Goal: Information Seeking & Learning: Learn about a topic

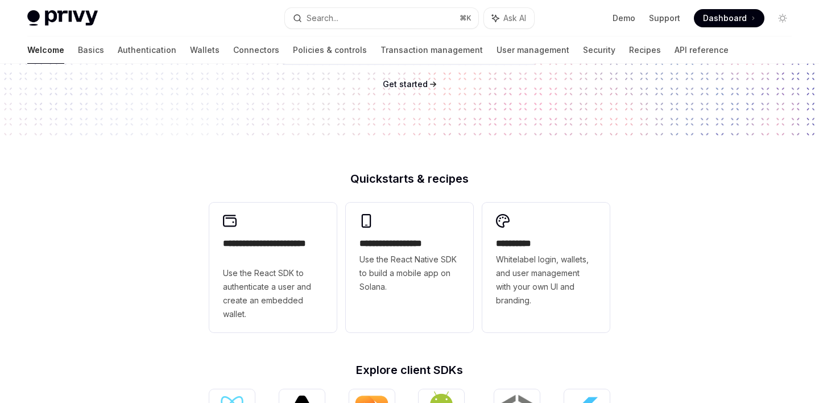
scroll to position [185, 0]
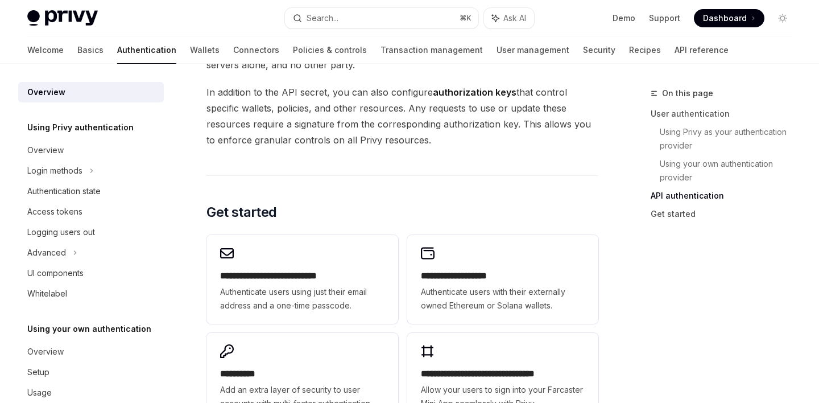
scroll to position [1016, 0]
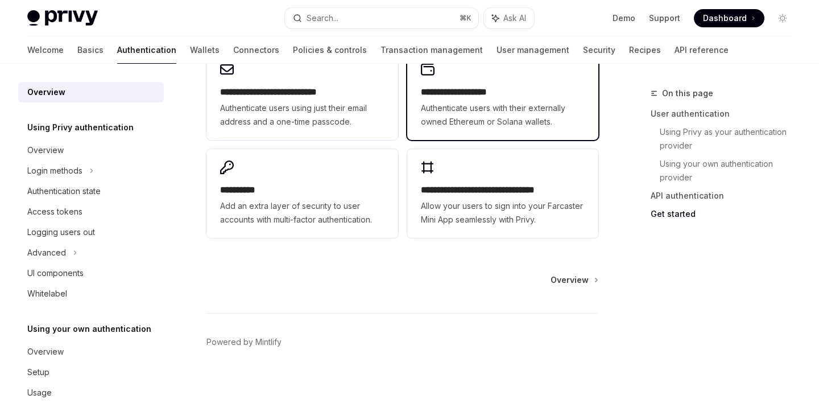
click at [524, 89] on h2 "**********" at bounding box center [503, 92] width 164 height 14
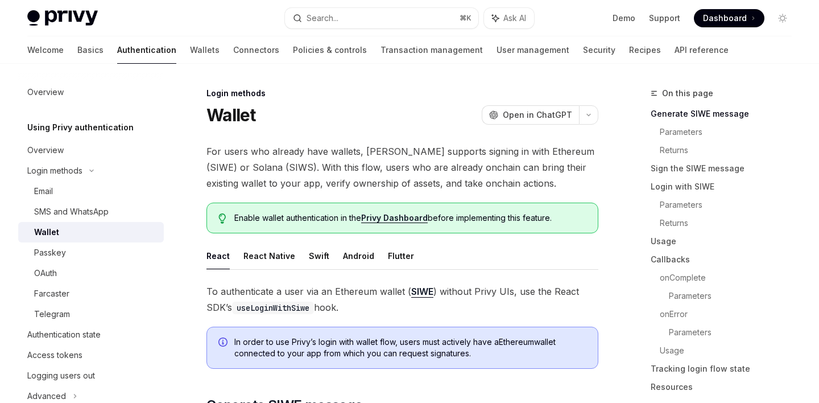
scroll to position [5, 0]
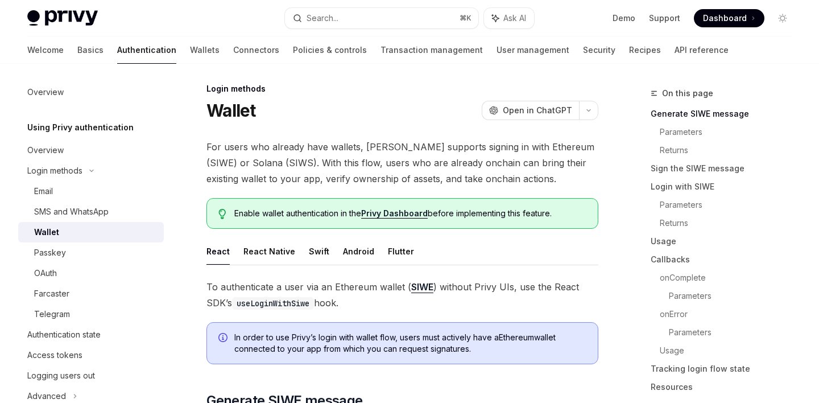
type textarea "*"
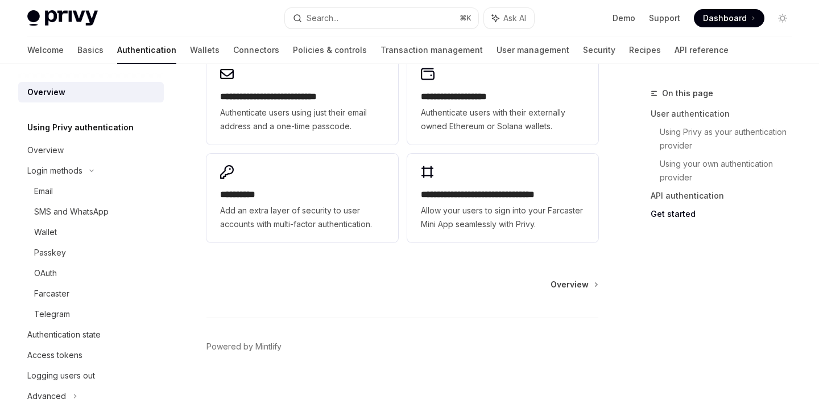
scroll to position [1016, 0]
